Goal: Information Seeking & Learning: Learn about a topic

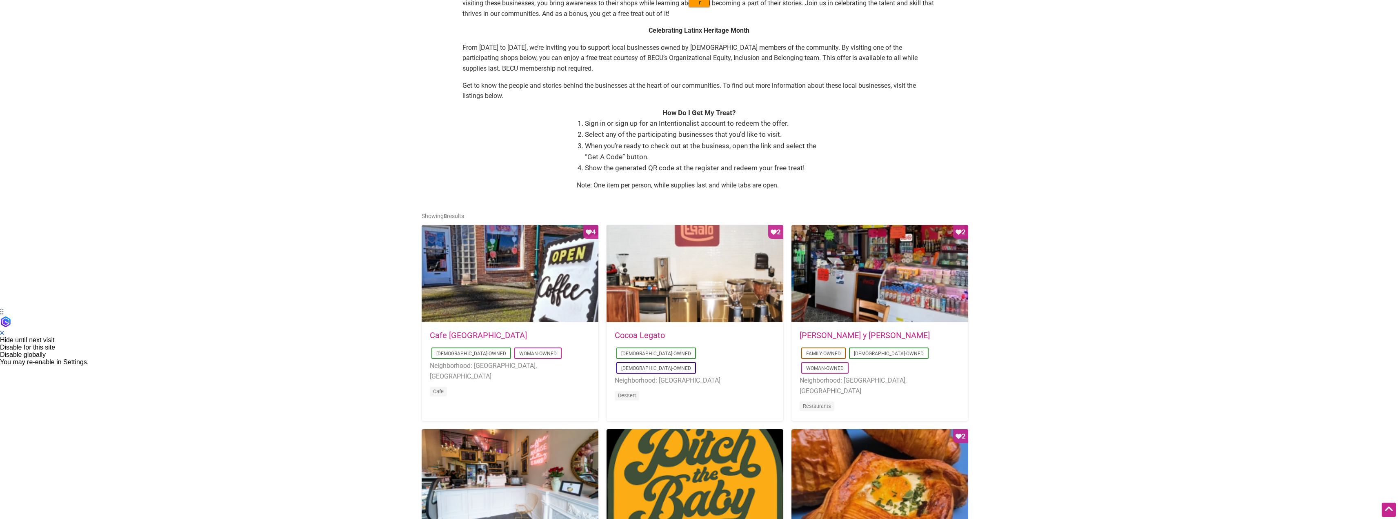
scroll to position [220, 0]
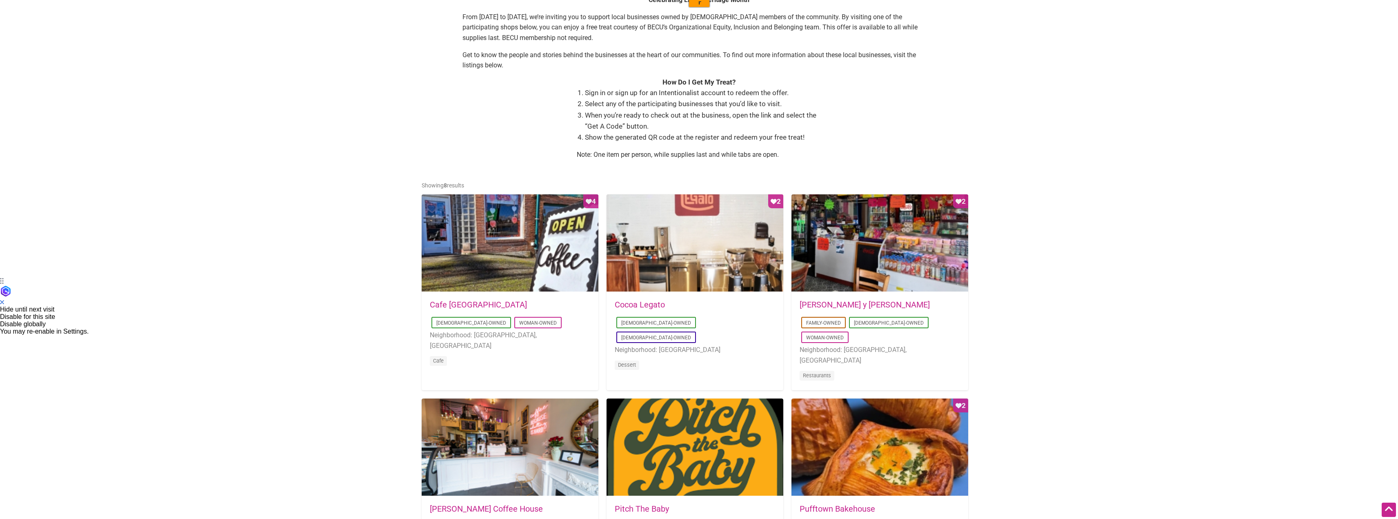
drag, startPoint x: 0, startPoint y: 0, endPoint x: 309, endPoint y: 273, distance: 412.8
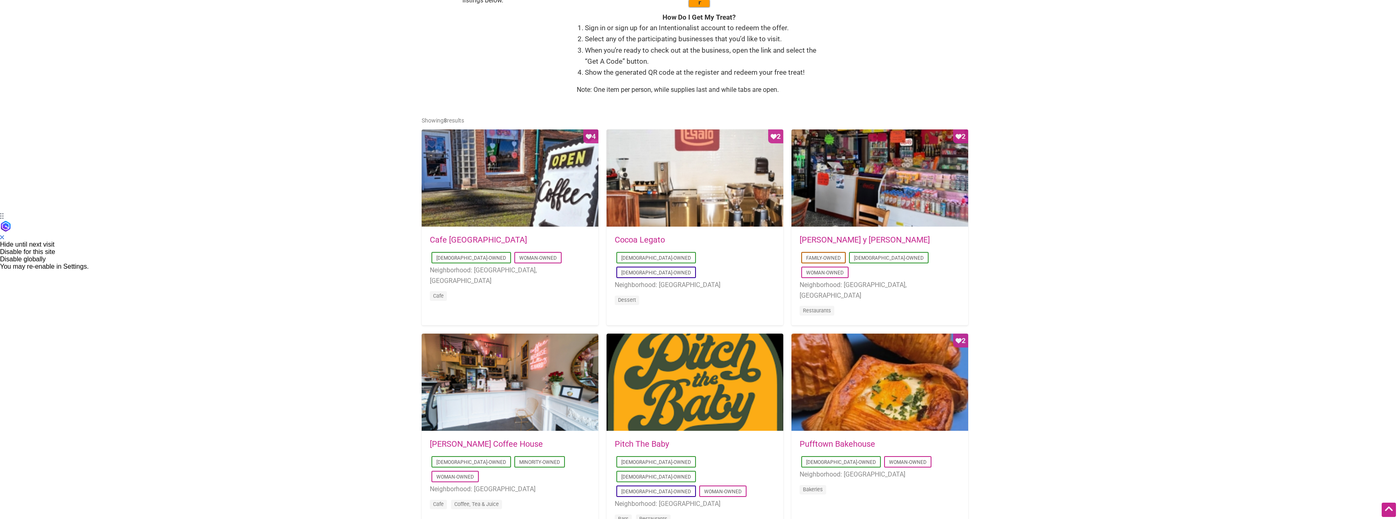
scroll to position [365, 0]
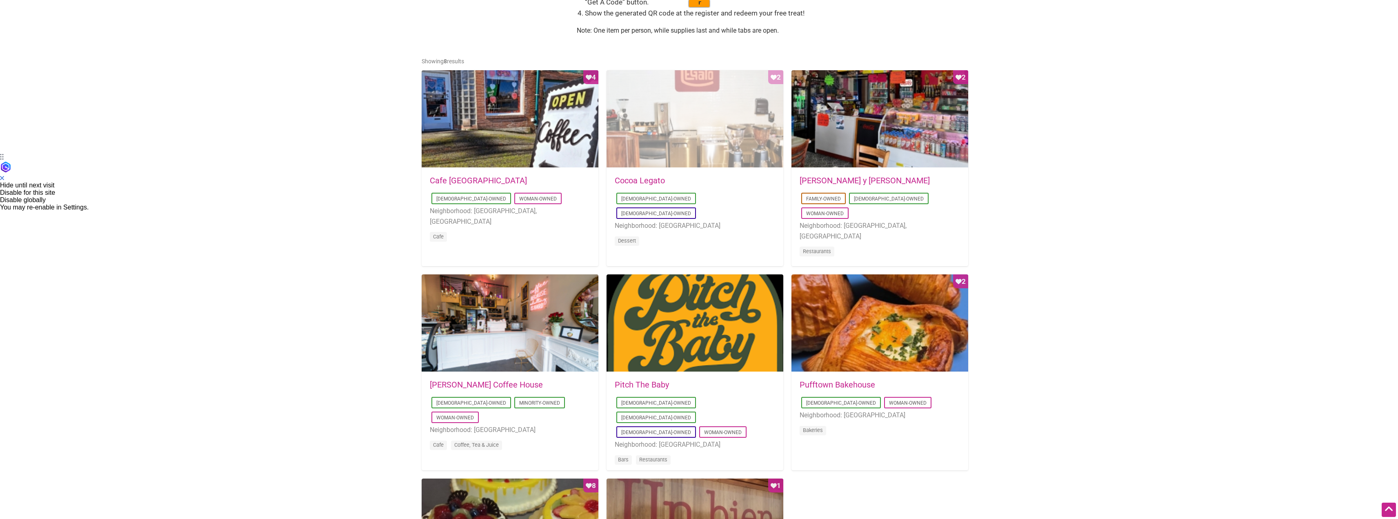
click at [702, 120] on div "Favorite Count 2" at bounding box center [695, 119] width 177 height 98
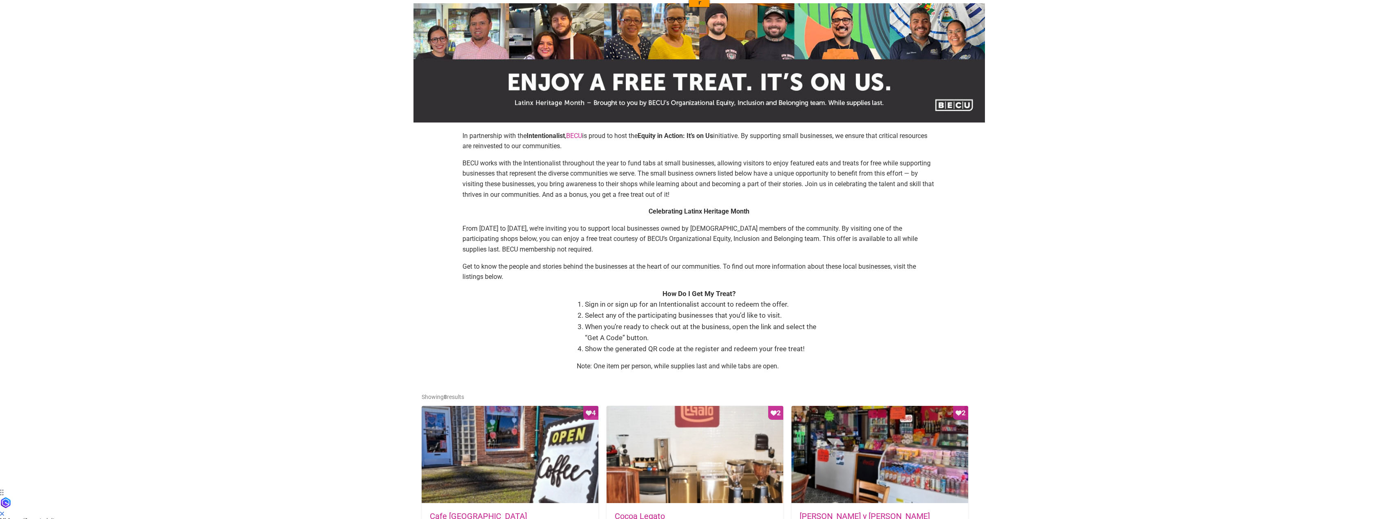
drag, startPoint x: 405, startPoint y: 217, endPoint x: 408, endPoint y: 248, distance: 30.7
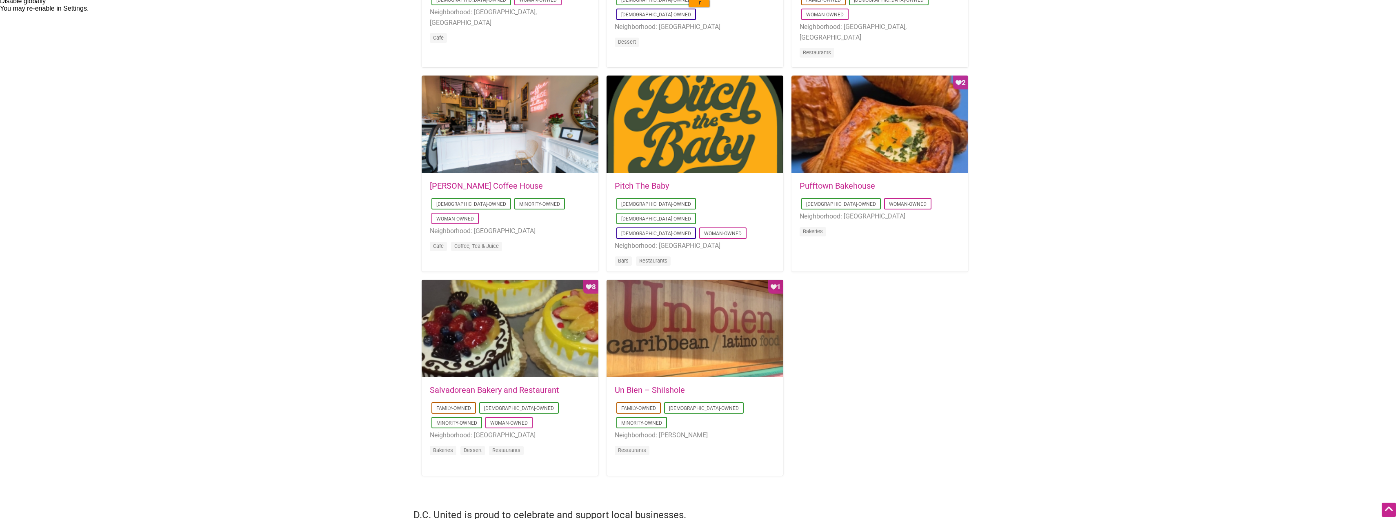
scroll to position [608, 0]
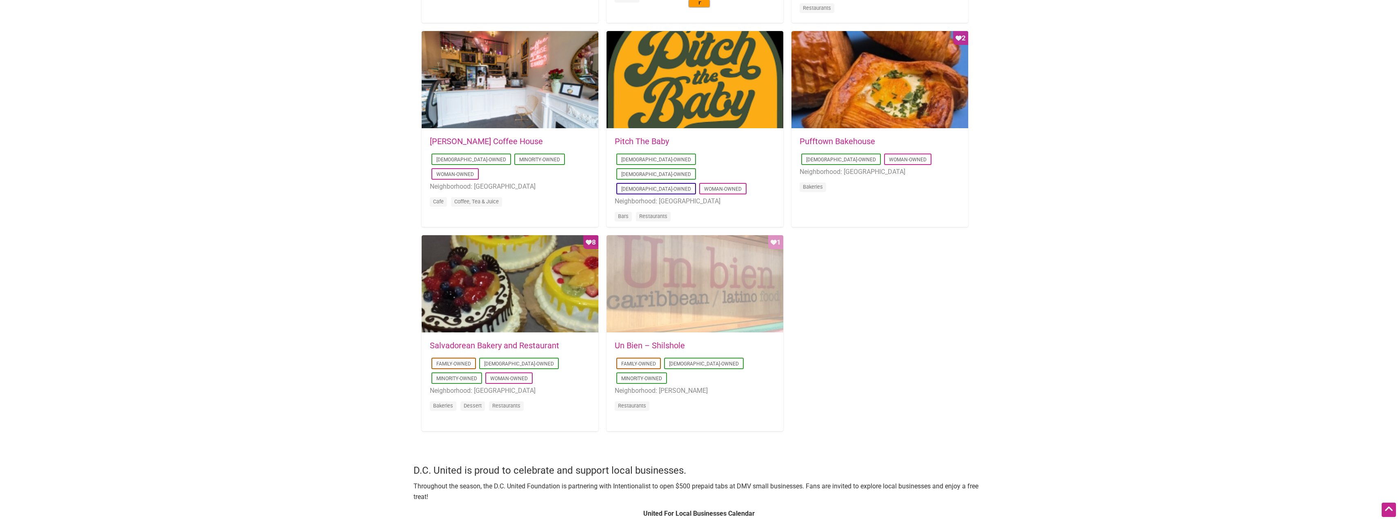
click at [736, 296] on div "Favorite Count 1" at bounding box center [695, 284] width 177 height 98
